Goal: Information Seeking & Learning: Learn about a topic

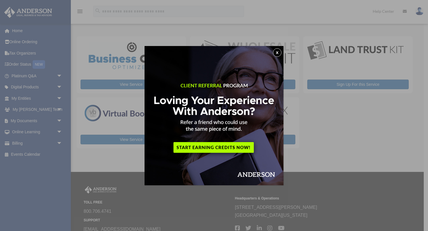
click at [279, 51] on button "x" at bounding box center [277, 52] width 9 height 9
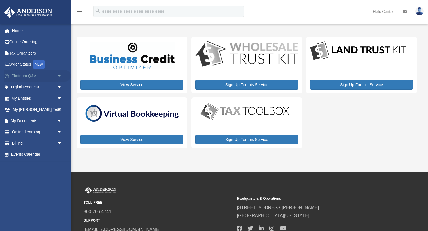
click at [59, 76] on span "arrow_drop_down" at bounding box center [62, 76] width 11 height 12
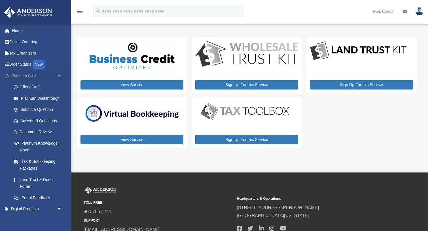
click at [24, 77] on link "Platinum Q&A arrow_drop_up" at bounding box center [37, 75] width 67 height 11
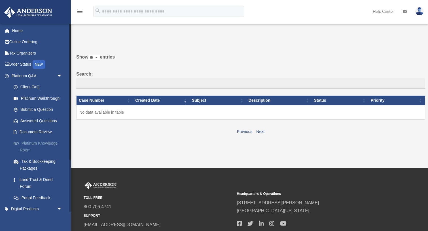
click at [28, 143] on link "Platinum Knowledge Room" at bounding box center [39, 146] width 63 height 18
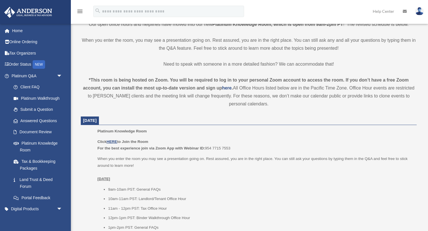
scroll to position [140, 0]
click at [115, 139] on u "HERE" at bounding box center [112, 141] width 10 height 4
